Goal: Information Seeking & Learning: Learn about a topic

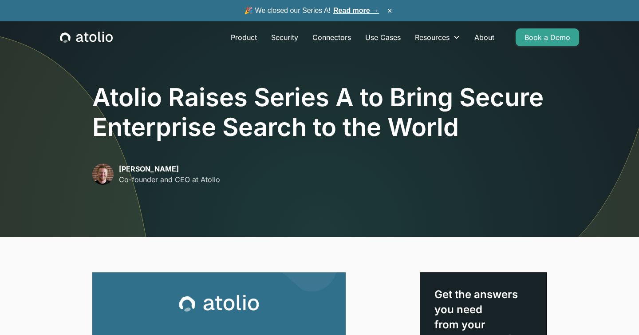
click at [110, 98] on h1 "Atolio Raises Series A to Bring Secure Enterprise Search to the World" at bounding box center [319, 113] width 455 height 60
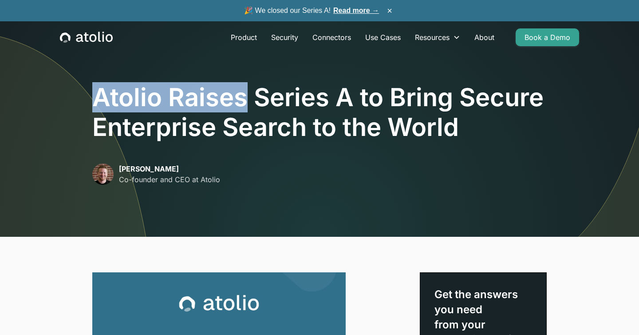
drag, startPoint x: 110, startPoint y: 98, endPoint x: 211, endPoint y: 99, distance: 100.8
click at [210, 99] on h1 "Atolio Raises Series A to Bring Secure Enterprise Search to the World" at bounding box center [319, 113] width 455 height 60
copy h1 "Atolio Raises"
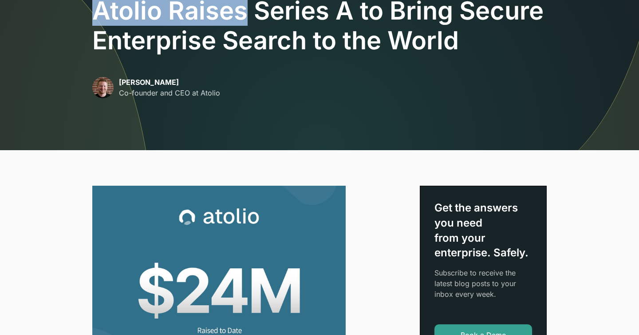
scroll to position [81, 0]
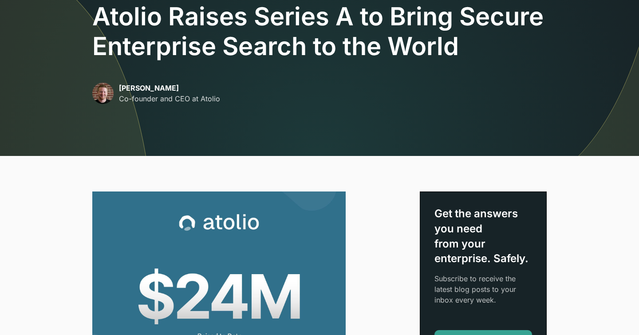
click at [115, 24] on h1 "Atolio Raises Series A to Bring Secure Enterprise Search to the World" at bounding box center [319, 32] width 455 height 60
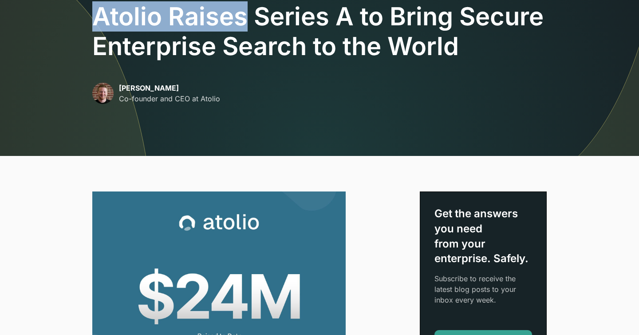
drag, startPoint x: 115, startPoint y: 24, endPoint x: 206, endPoint y: 26, distance: 90.6
click at [206, 26] on h1 "Atolio Raises Series A to Bring Secure Enterprise Search to the World" at bounding box center [319, 32] width 455 height 60
copy h1 "Atolio Raises"
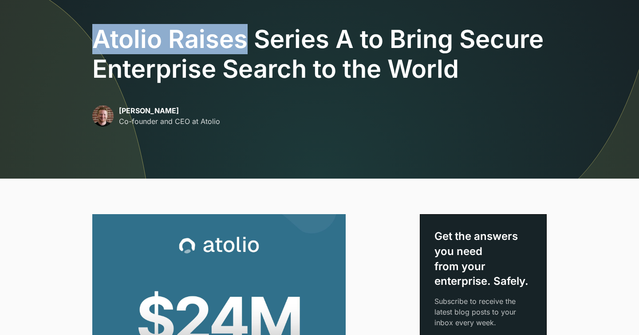
scroll to position [28, 0]
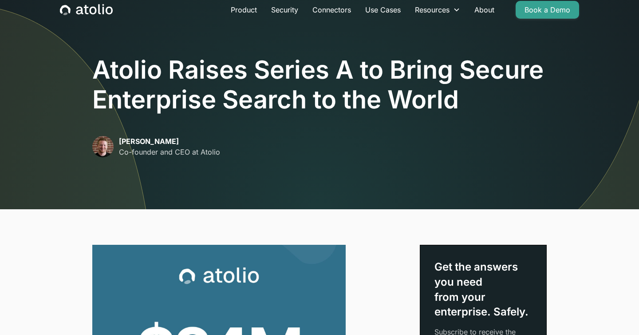
click at [127, 69] on h1 "Atolio Raises Series A to Bring Secure Enterprise Search to the World" at bounding box center [319, 85] width 455 height 60
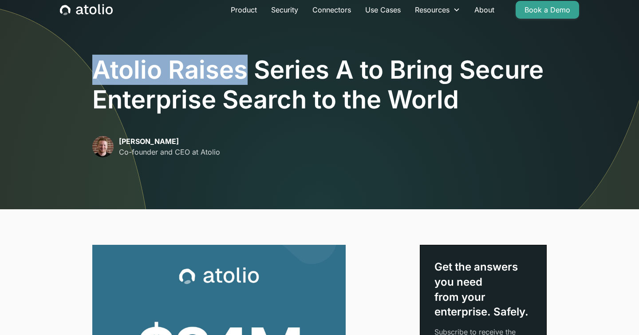
drag, startPoint x: 127, startPoint y: 69, endPoint x: 206, endPoint y: 71, distance: 79.1
click at [206, 71] on h1 "Atolio Raises Series A to Bring Secure Enterprise Search to the World" at bounding box center [319, 85] width 455 height 60
copy h1 "Atolio Raises"
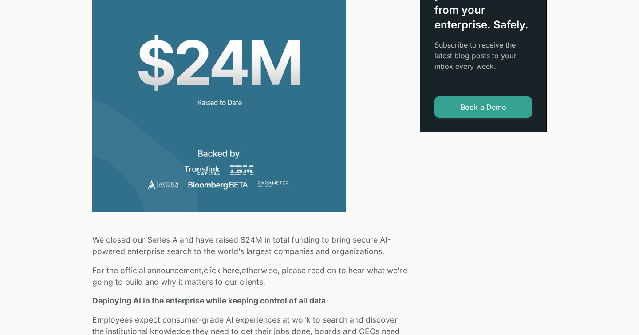
scroll to position [337, 0]
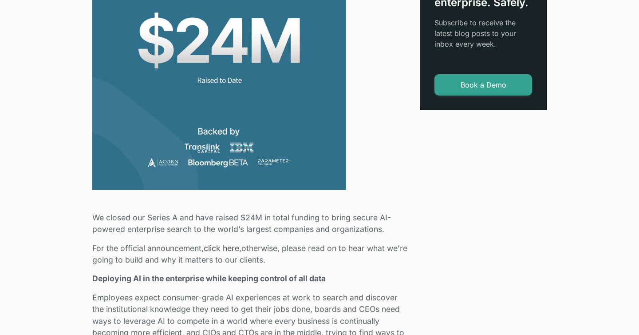
click at [242, 218] on p "We closed our Series A and have raised $24M in total funding to bring secure AI…" at bounding box center [250, 224] width 317 height 24
drag, startPoint x: 242, startPoint y: 218, endPoint x: 256, endPoint y: 218, distance: 13.3
click at [256, 218] on p "We closed our Series A and have raised $24M in total funding to bring secure AI…" at bounding box center [250, 224] width 317 height 24
copy p "$24M"
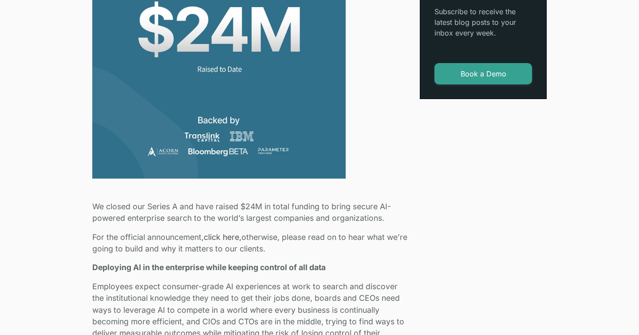
scroll to position [360, 0]
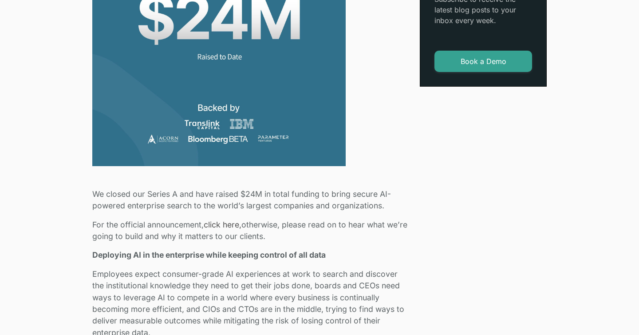
click at [150, 193] on p "We closed our Series A and have raised $24M in total funding to bring secure AI…" at bounding box center [250, 200] width 317 height 24
drag, startPoint x: 150, startPoint y: 193, endPoint x: 174, endPoint y: 192, distance: 23.6
click at [174, 193] on p "We closed our Series A and have raised $24M in total funding to bring secure AI…" at bounding box center [250, 200] width 317 height 24
click at [202, 193] on p "We closed our Series A and have raised $24M in total funding to bring secure AI…" at bounding box center [250, 200] width 317 height 24
drag, startPoint x: 202, startPoint y: 193, endPoint x: 308, endPoint y: 198, distance: 106.2
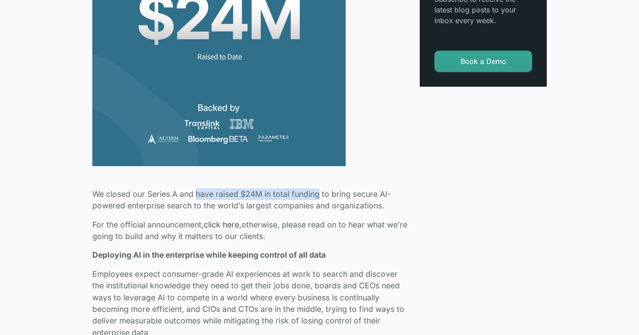
click at [308, 198] on p "We closed our Series A and have raised $24M in total funding to bring secure AI…" at bounding box center [250, 200] width 317 height 24
copy p "have raised $24M in total funding"
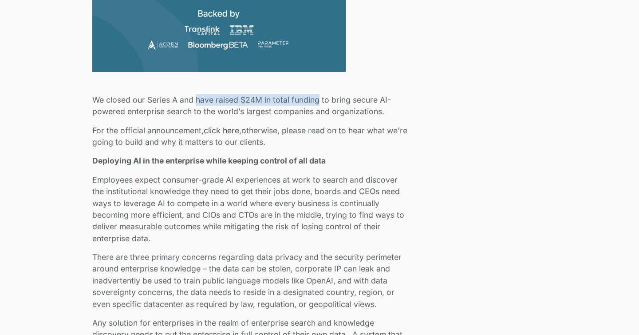
scroll to position [457, 0]
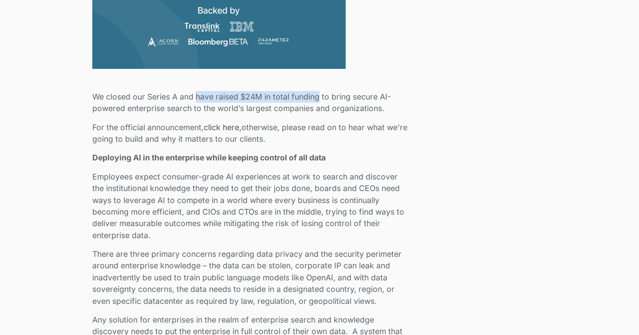
click at [210, 127] on link "click here," at bounding box center [223, 127] width 38 height 9
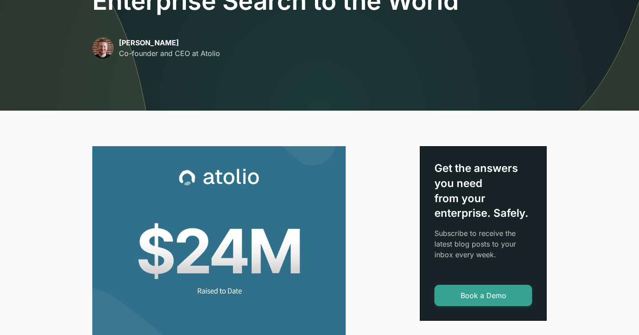
scroll to position [127, 0]
